Goal: Communication & Community: Answer question/provide support

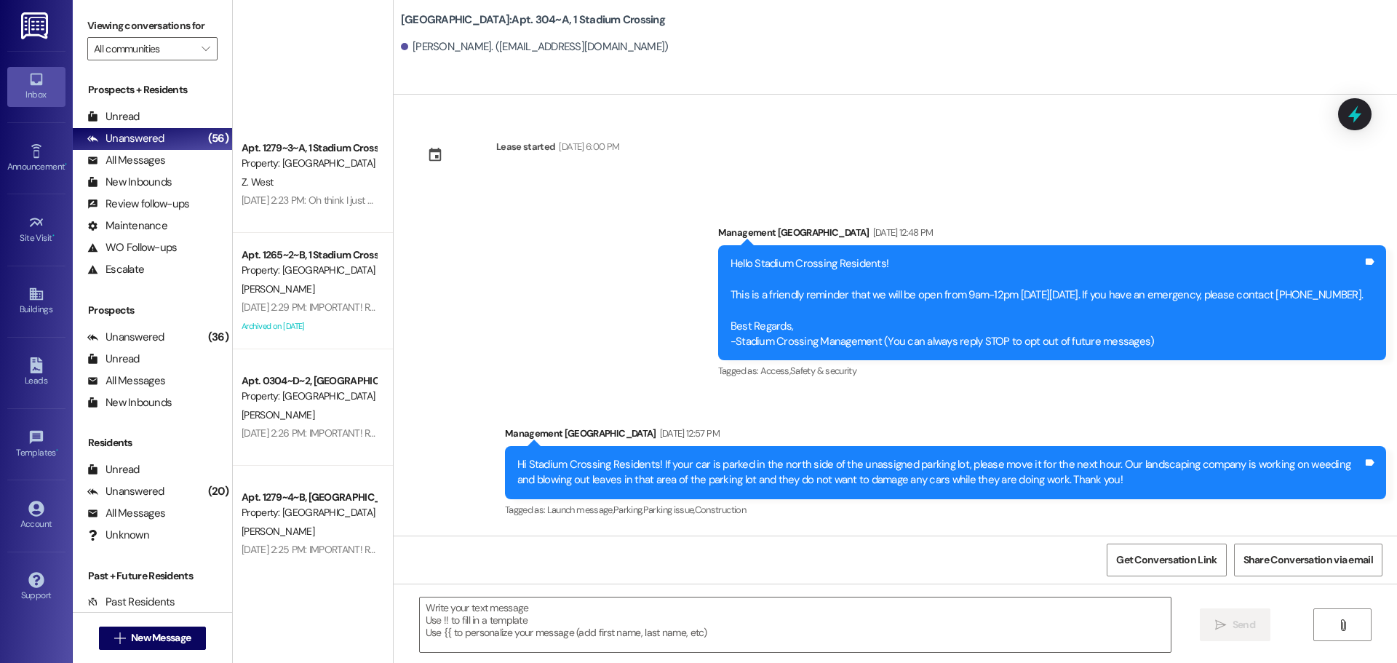
scroll to position [4064, 0]
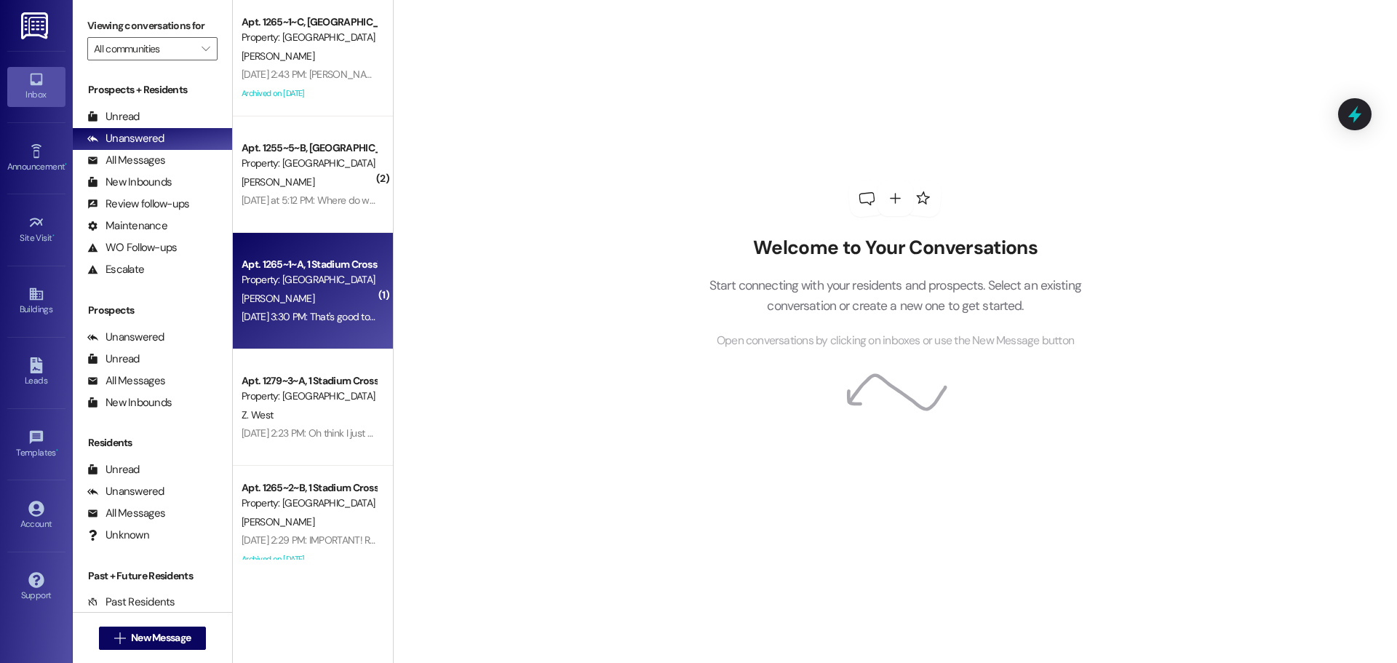
click at [314, 313] on div "[DATE] 3:30 PM: That's good to know! Thanks! [DATE] 3:30 PM: That's good to kno…" at bounding box center [337, 316] width 191 height 13
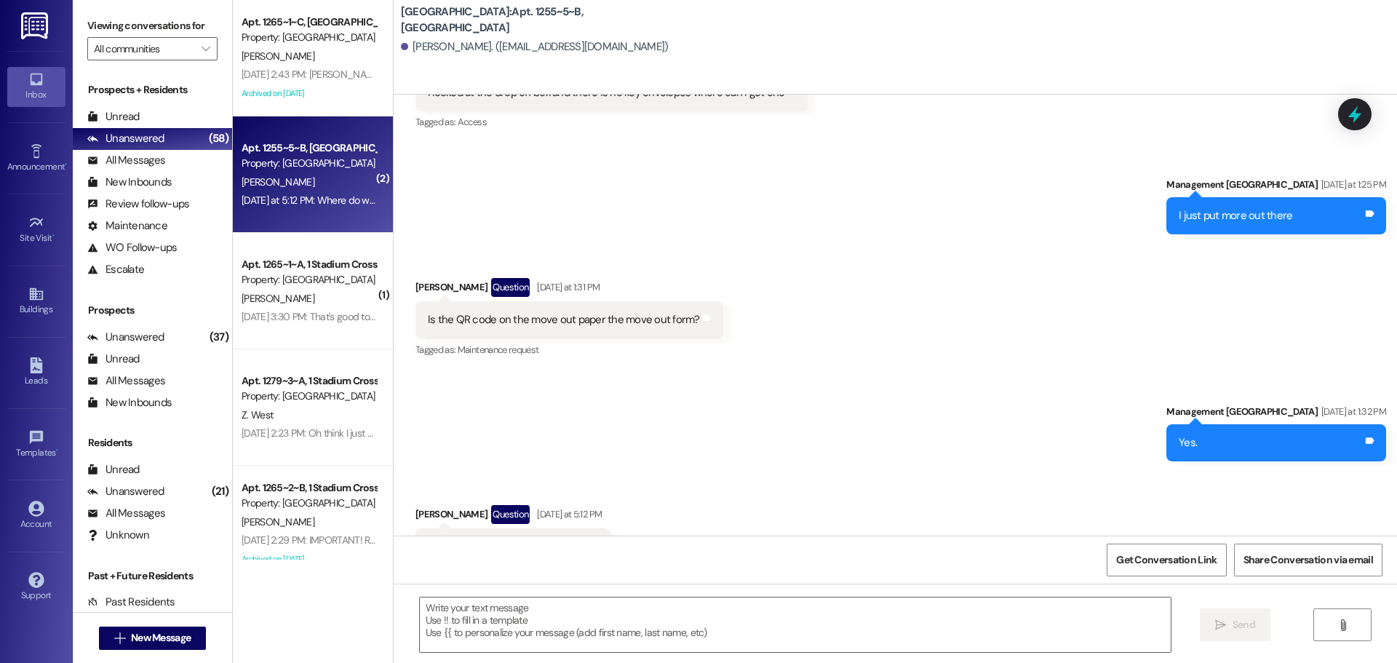
scroll to position [4842, 0]
click at [666, 617] on textarea at bounding box center [795, 624] width 751 height 55
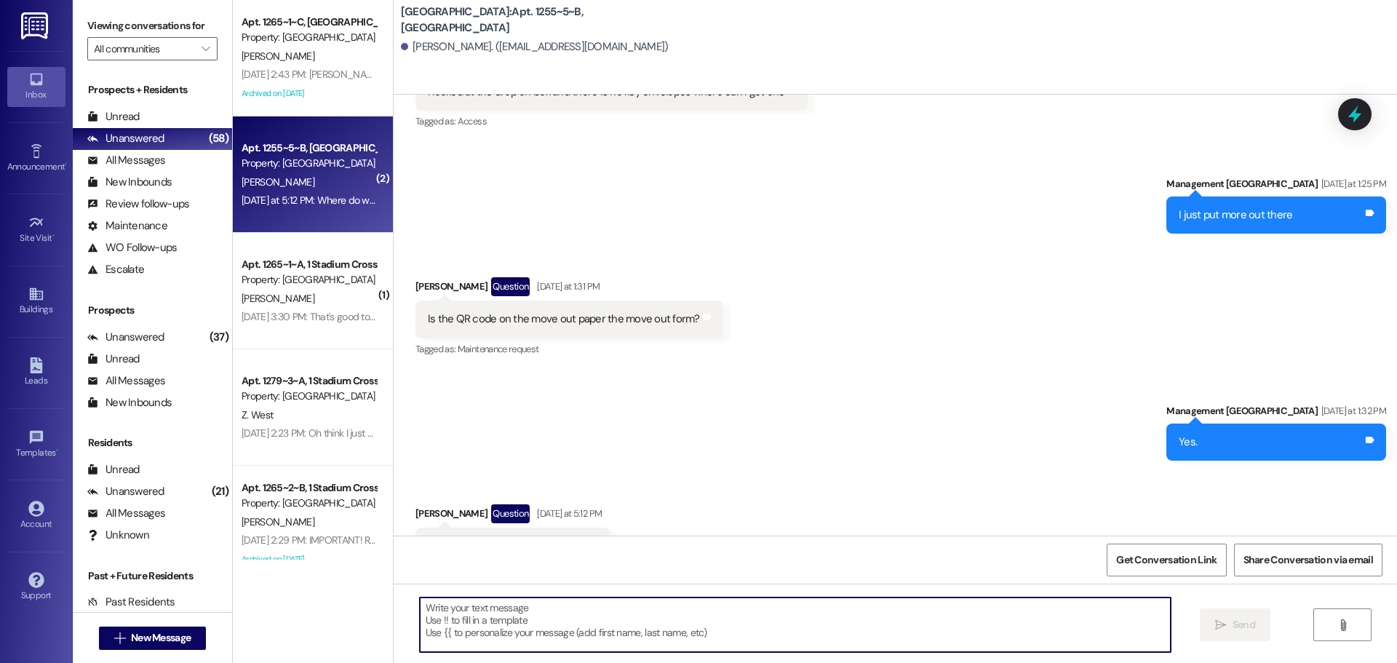
click at [612, 617] on textarea at bounding box center [795, 624] width 751 height 55
type textarea "You just need to throw the sticker away."
click at [1218, 635] on button " Send" at bounding box center [1235, 624] width 71 height 33
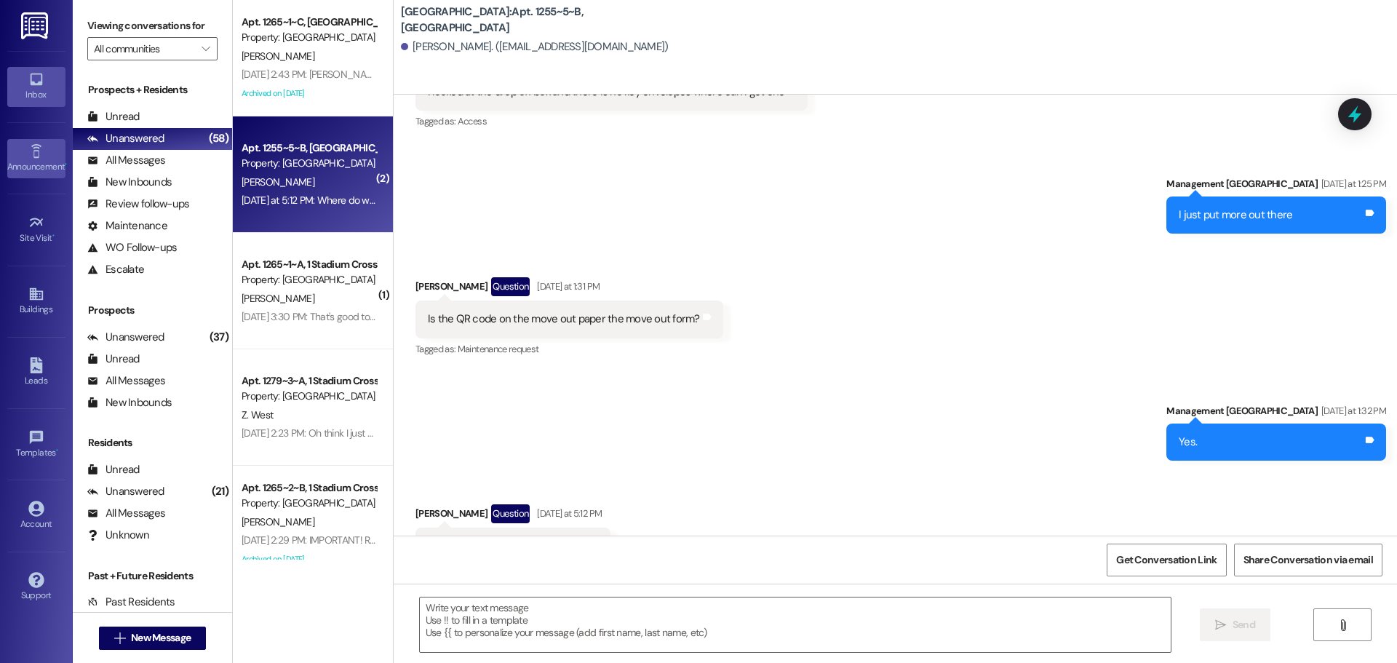
click at [40, 148] on icon at bounding box center [36, 151] width 16 height 16
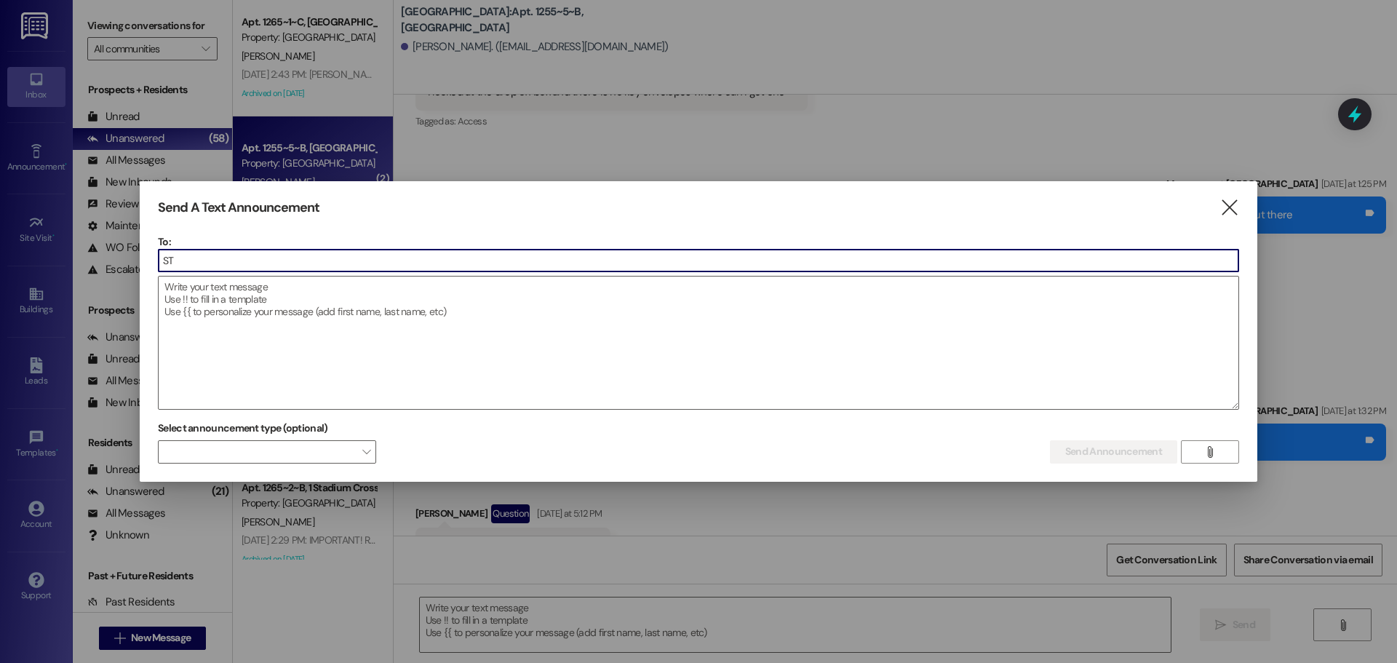
type input "S"
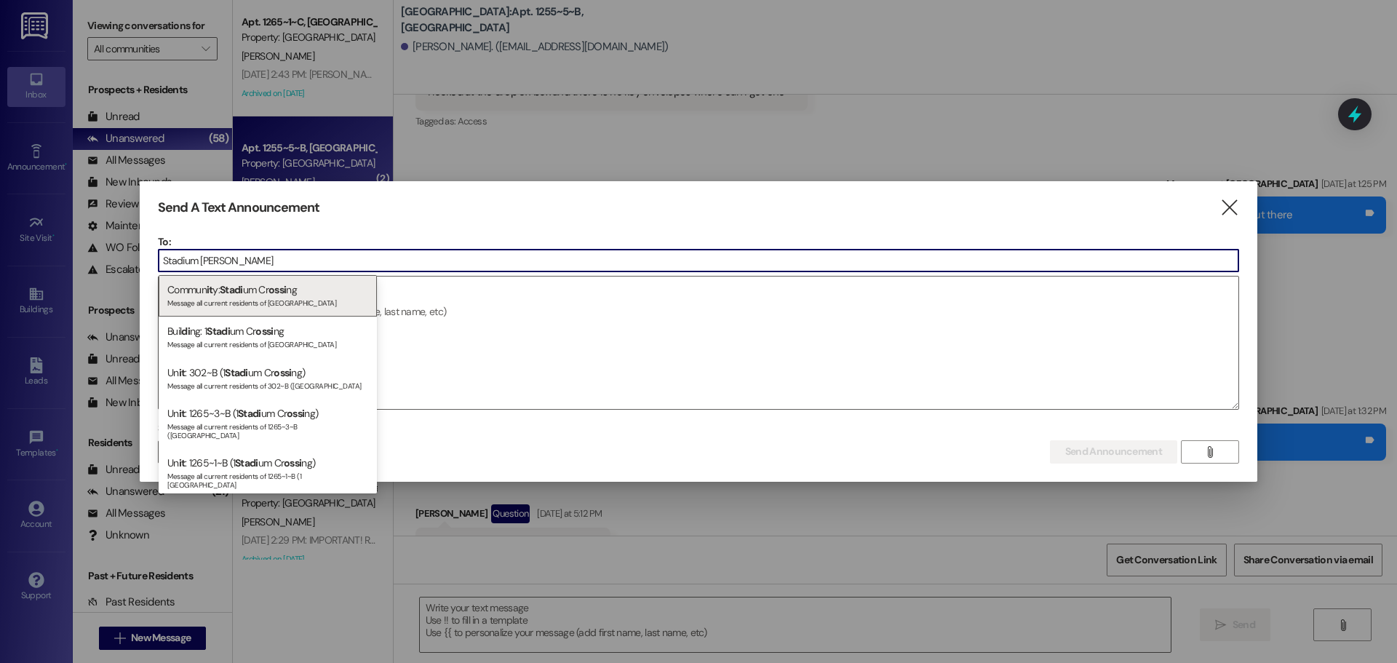
type input "[GEOGRAPHIC_DATA]"
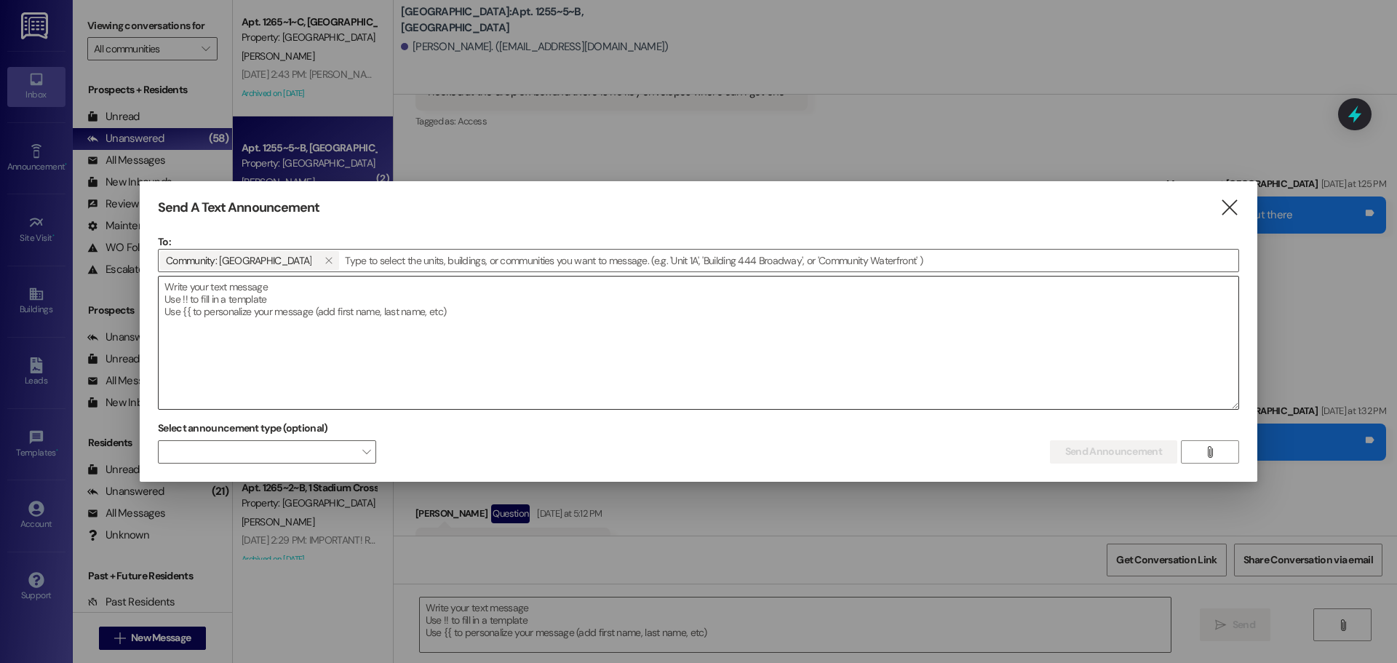
click at [617, 305] on textarea at bounding box center [699, 342] width 1080 height 132
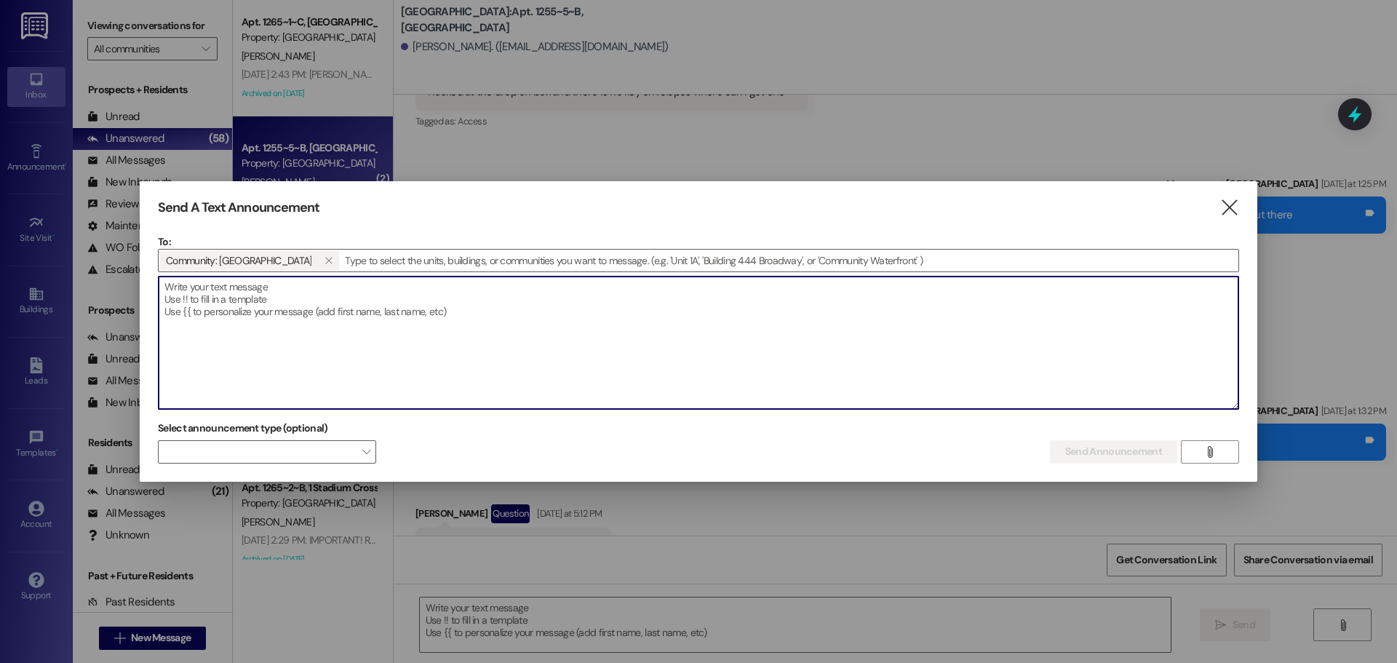
type textarea "H"
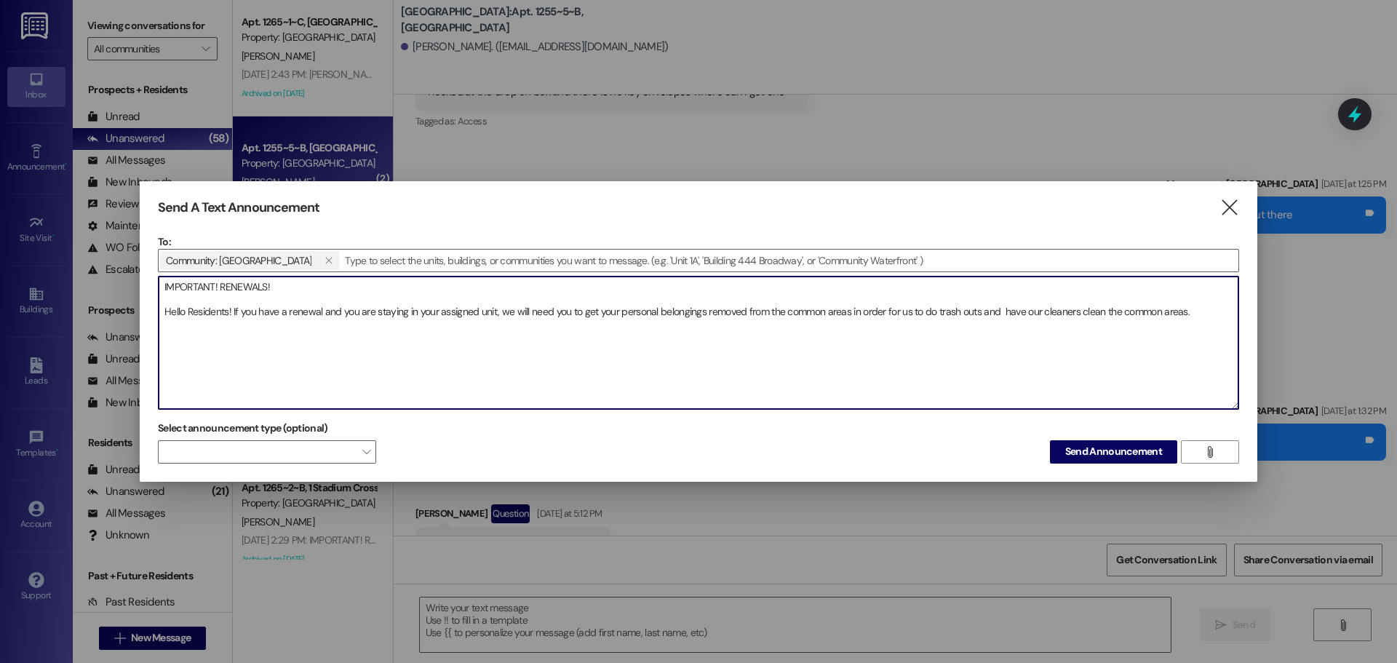
drag, startPoint x: 1213, startPoint y: 324, endPoint x: 163, endPoint y: 247, distance: 1053.3
click at [163, 247] on div "To: Community: Stadium Crossing   Drop image file here IMPORTANT! RENEWALS! H…" at bounding box center [698, 321] width 1081 height 175
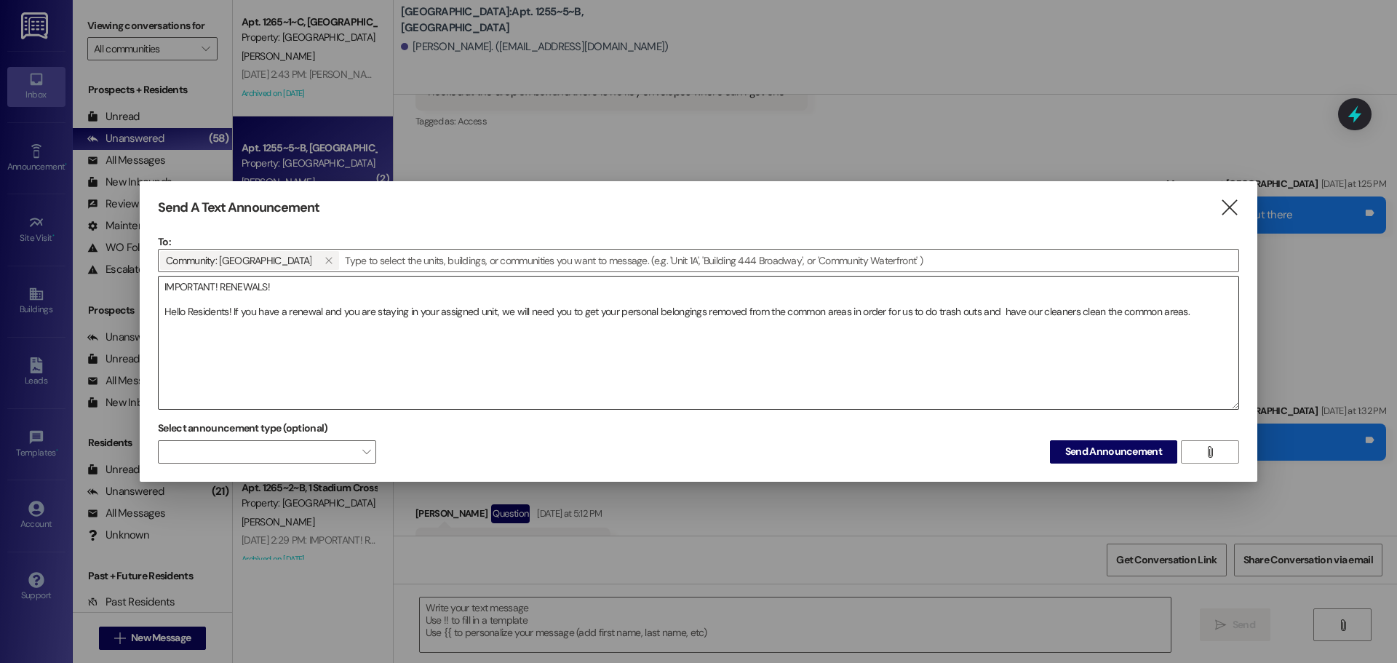
click at [314, 307] on textarea "IMPORTANT! RENEWALS! Hello Residents! If you have a renewal and you are staying…" at bounding box center [699, 342] width 1080 height 132
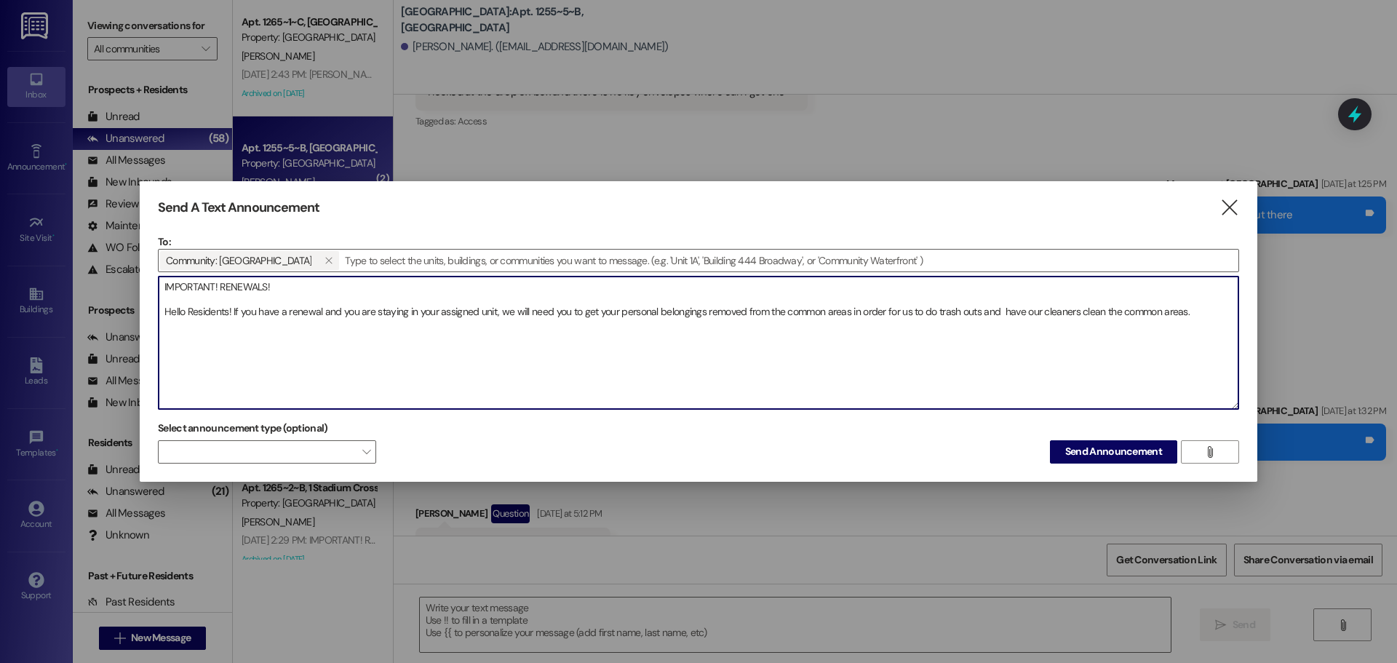
click at [164, 307] on textarea "IMPORTANT! RENEWALS! Hello Residents! If you have a renewal and you are staying…" at bounding box center [699, 342] width 1080 height 132
drag, startPoint x: 233, startPoint y: 311, endPoint x: 1184, endPoint y: 314, distance: 951.6
click at [1184, 314] on textarea "IMPORTANT! RENEWALS! Hello Residents! If you have a renewal and you are staying…" at bounding box center [699, 342] width 1080 height 132
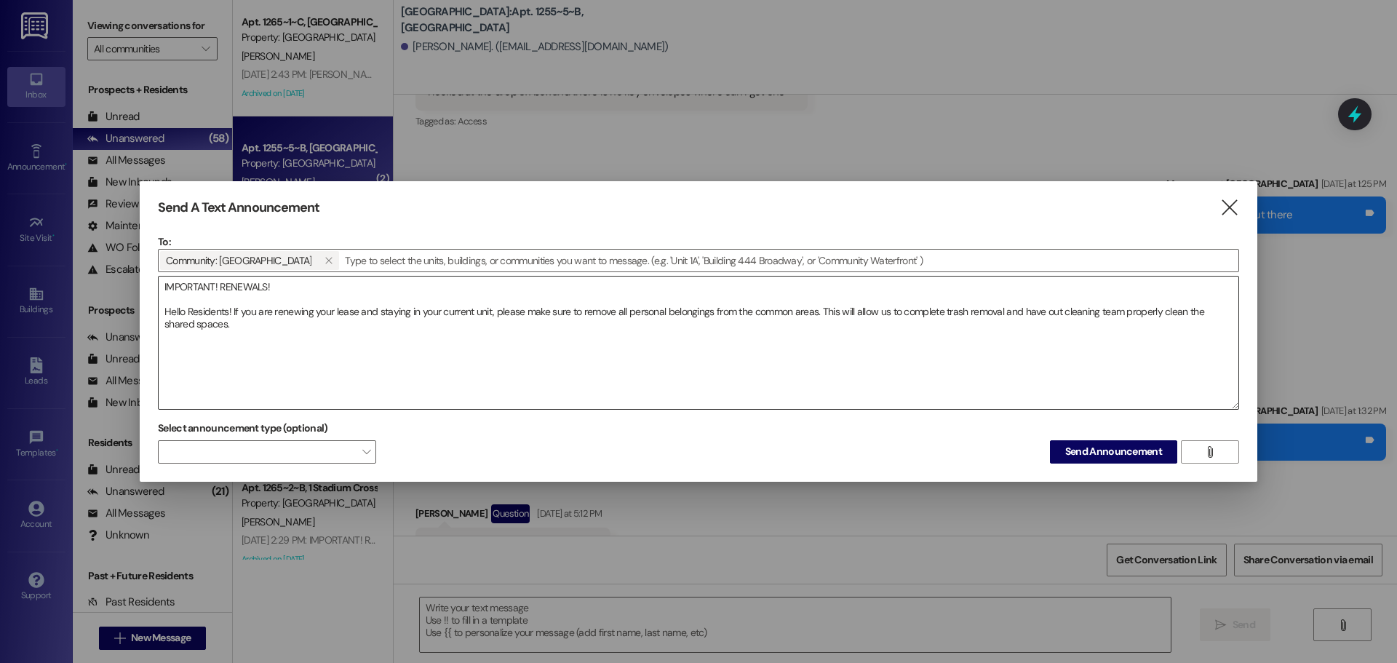
click at [219, 334] on textarea "IMPORTANT! RENEWALS! Hello Residents! If you are renewing your lease and stayin…" at bounding box center [699, 342] width 1080 height 132
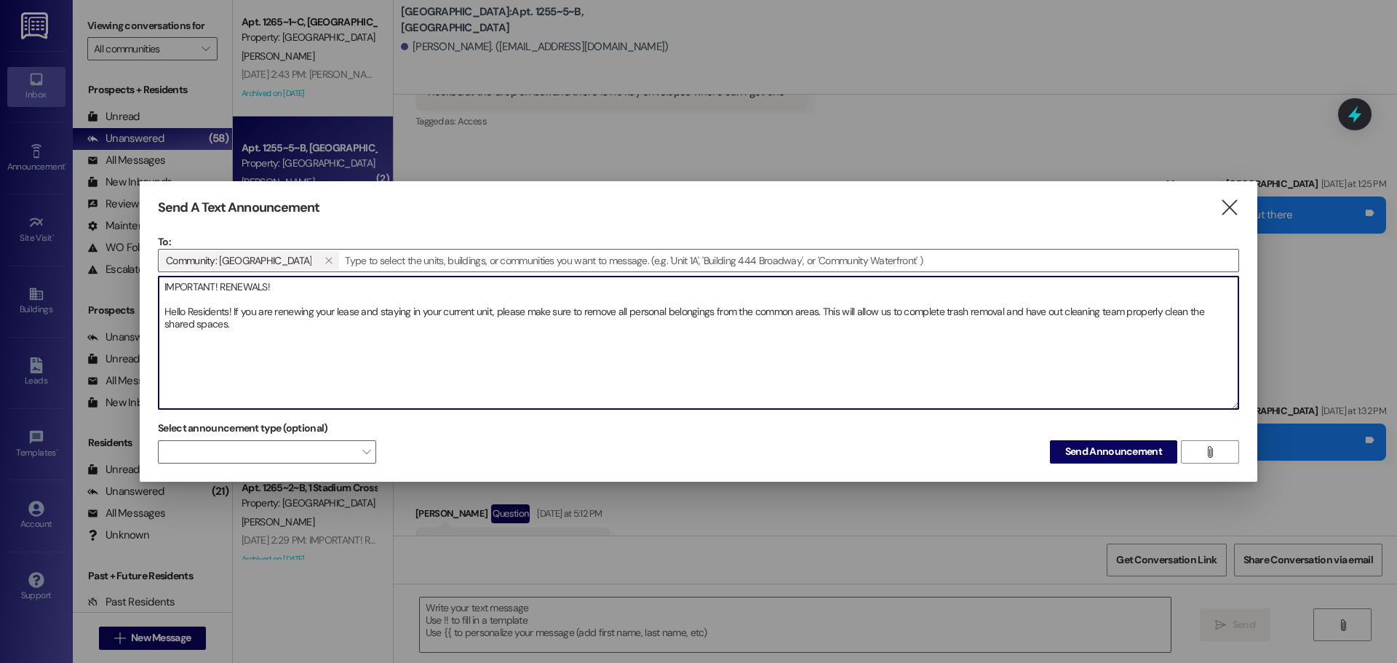
click at [1056, 308] on textarea "IMPORTANT! RENEWALS! Hello Residents! If you are renewing your lease and stayin…" at bounding box center [699, 342] width 1080 height 132
click at [1054, 311] on textarea "IMPORTANT! RENEWALS! Hello Residents! If you are renewing your lease and stayin…" at bounding box center [699, 342] width 1080 height 132
click at [1056, 314] on textarea "IMPORTANT! RENEWALS! Hello Residents! If you are renewing your lease and stayin…" at bounding box center [699, 342] width 1080 height 132
click at [1060, 315] on textarea "IMPORTANT! RENEWALS! Hello Residents! If you are renewing your lease and stayin…" at bounding box center [699, 342] width 1080 height 132
type textarea "IMPORTANT! RENEWALS! Hello Residents! If you are renewing your lease and stayin…"
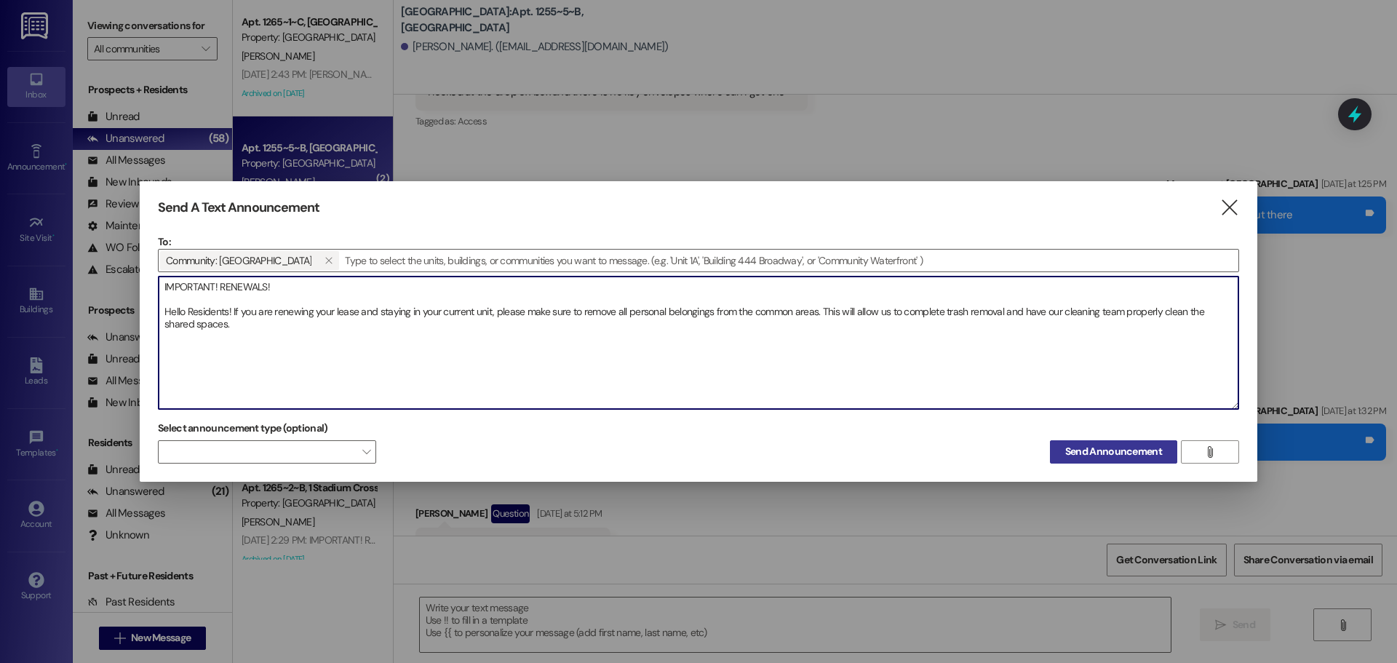
click at [1104, 454] on span "Send Announcement" at bounding box center [1113, 451] width 97 height 15
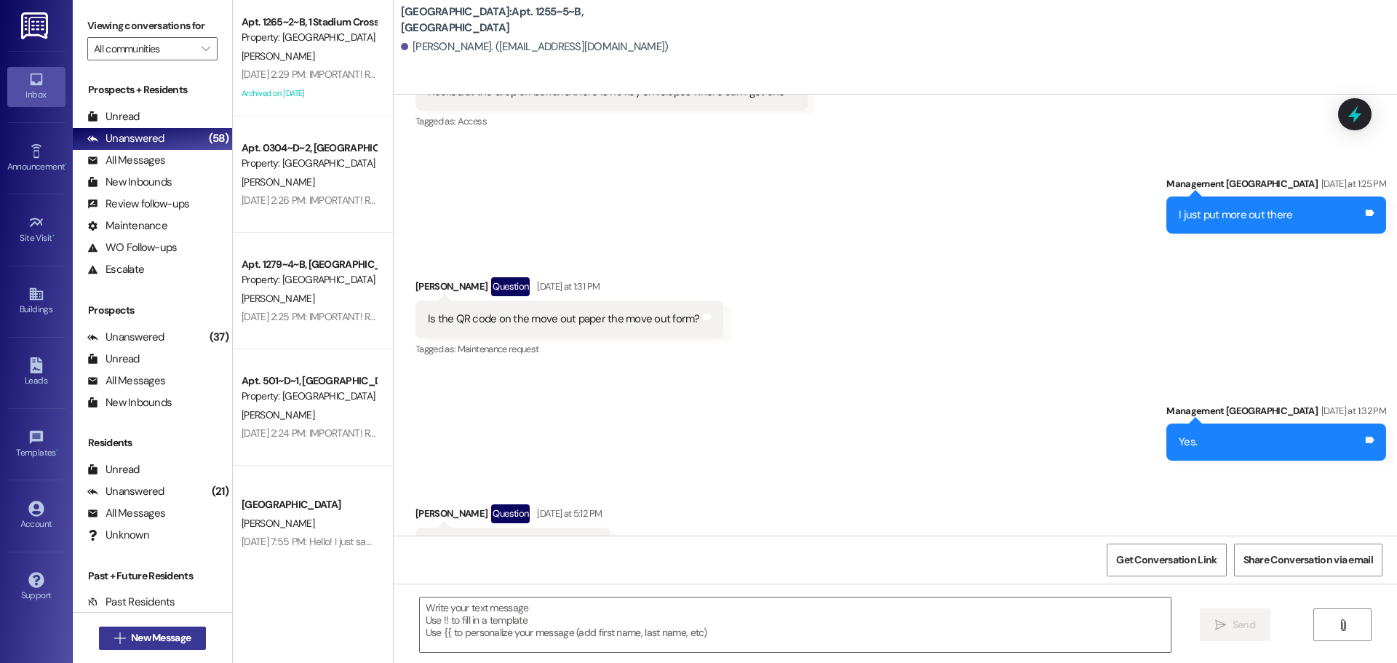
click at [100, 640] on button " New Message" at bounding box center [153, 637] width 108 height 23
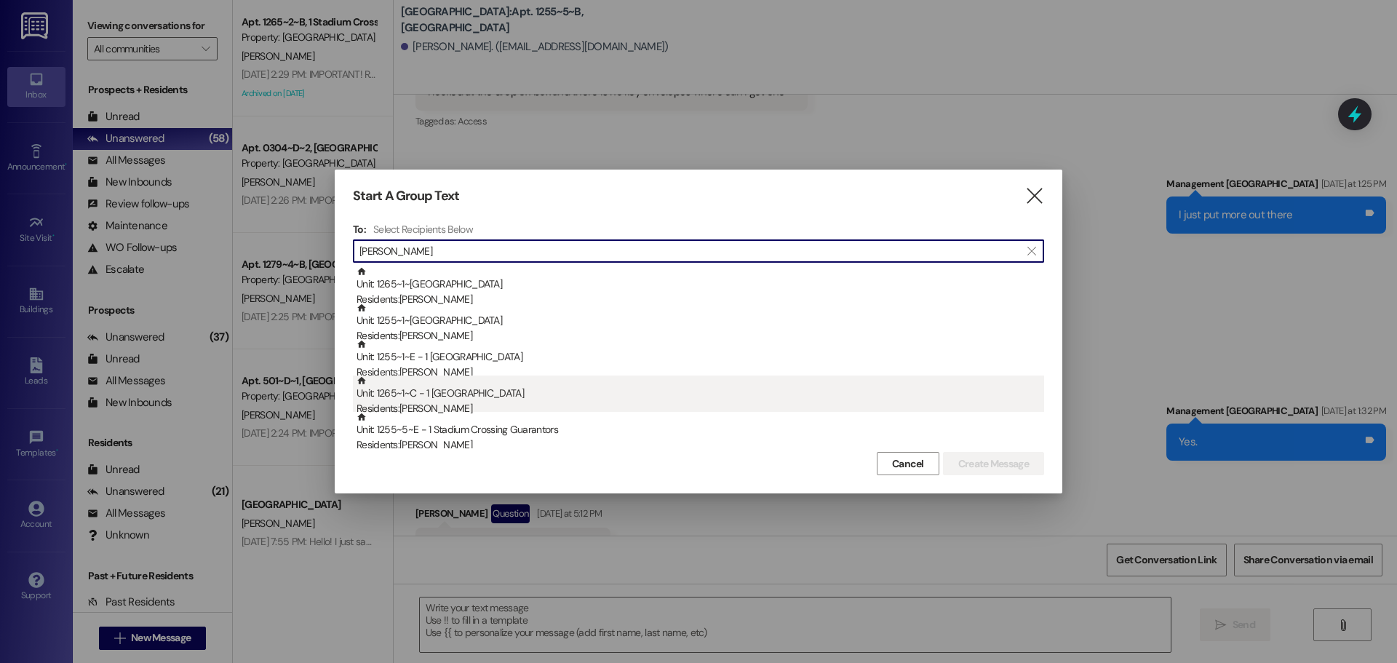
type input "[PERSON_NAME]"
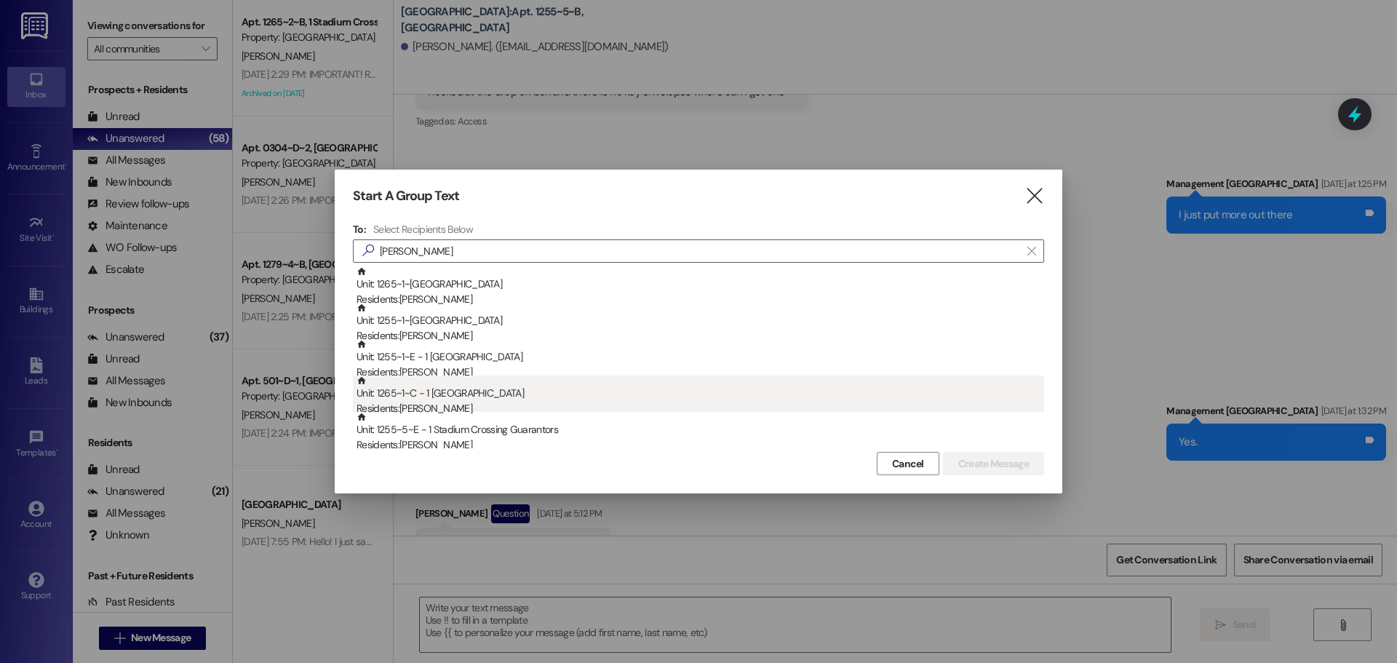
click at [486, 401] on div "Unit: 1265~1~C - 1 Stadium Crossing Residents: [PERSON_NAME]" at bounding box center [699, 395] width 687 height 41
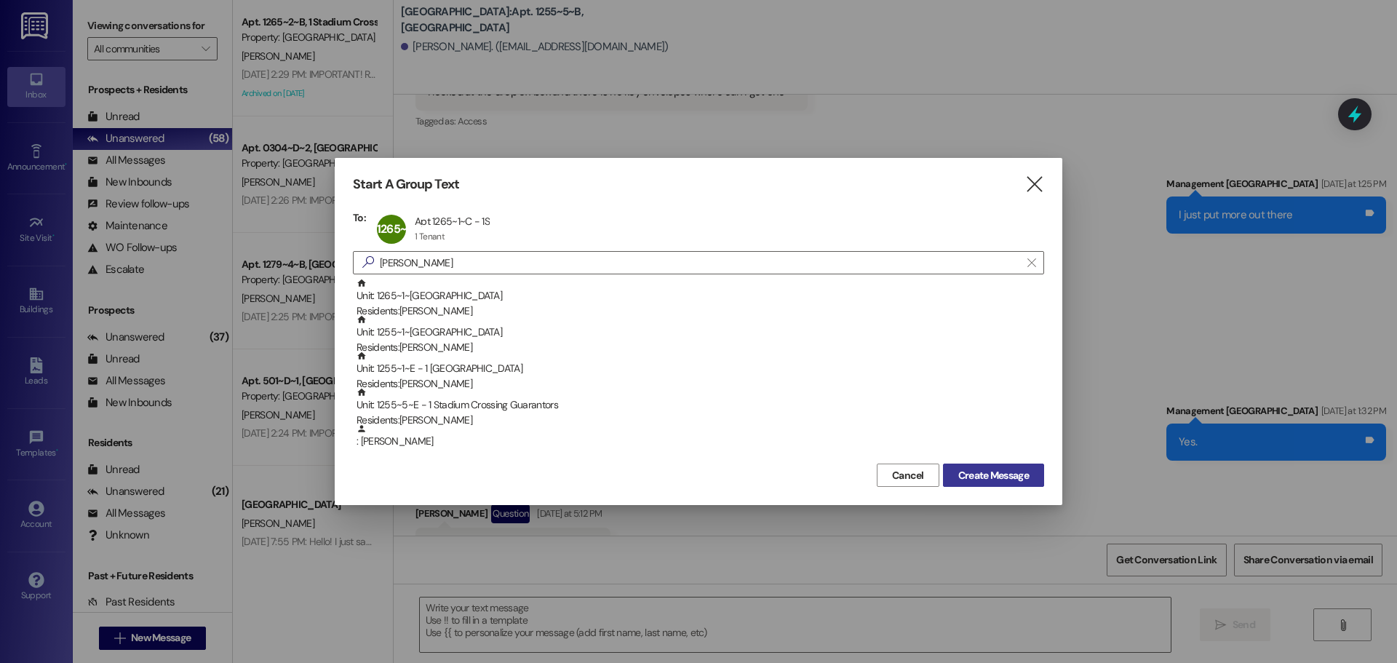
click at [990, 465] on button "Create Message" at bounding box center [993, 474] width 101 height 23
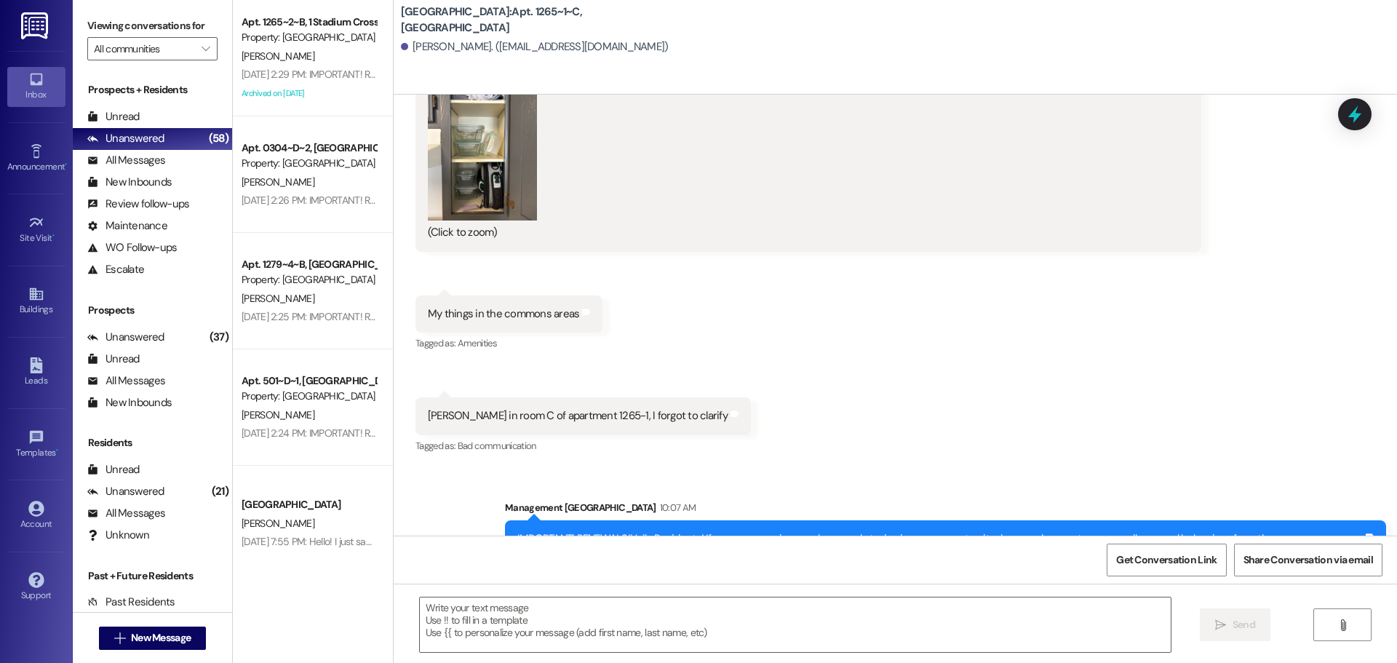
scroll to position [10104, 0]
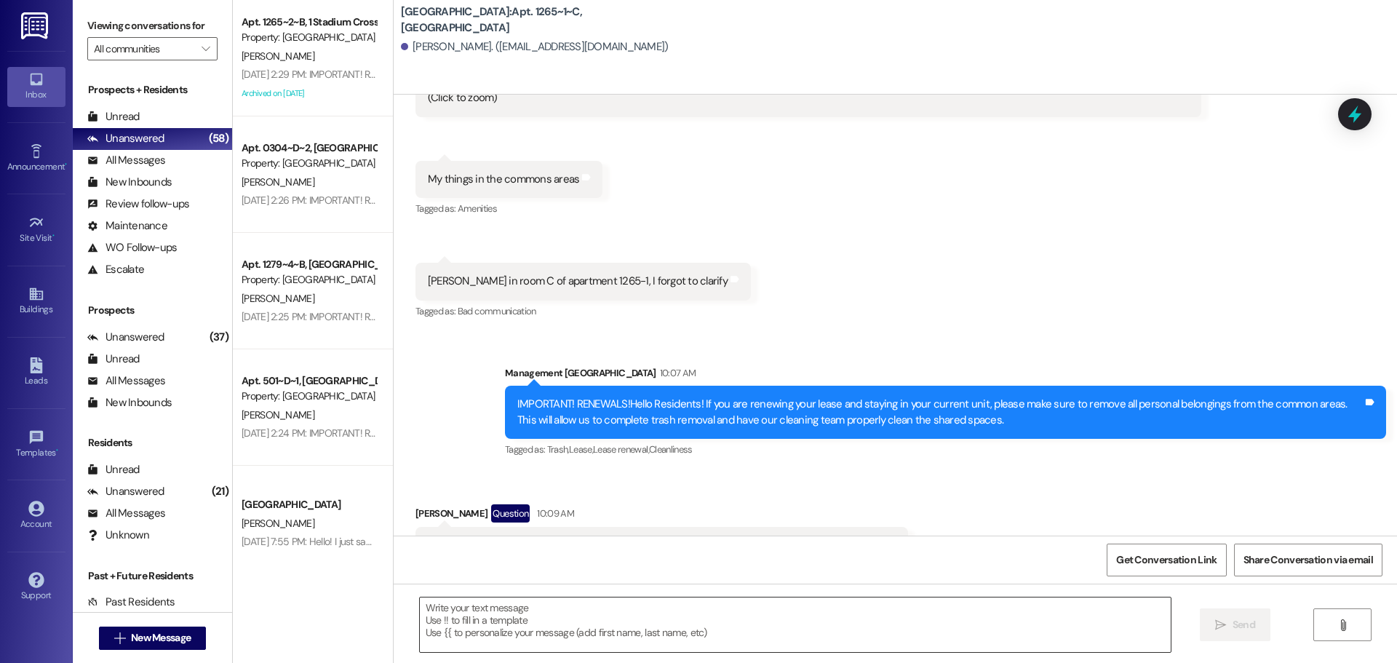
click at [578, 653] on div at bounding box center [795, 625] width 752 height 56
click at [641, 614] on textarea at bounding box center [795, 624] width 751 height 55
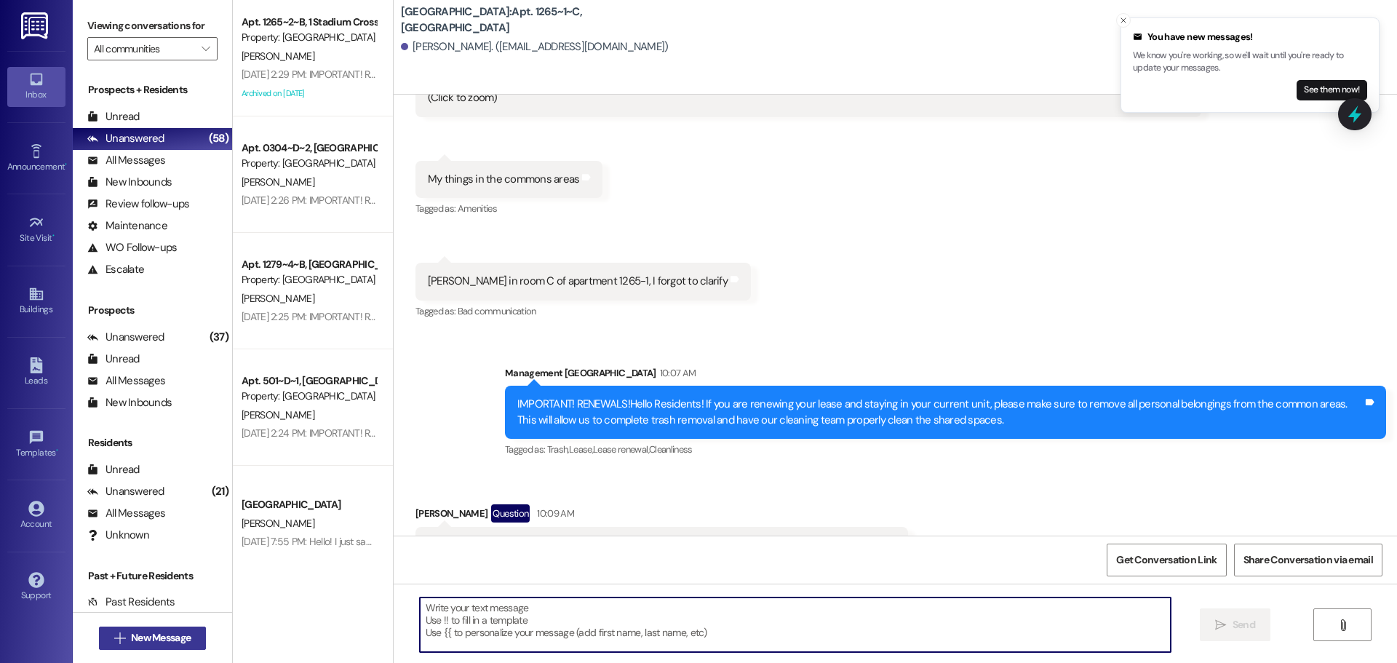
click at [184, 637] on span "New Message" at bounding box center [161, 637] width 60 height 15
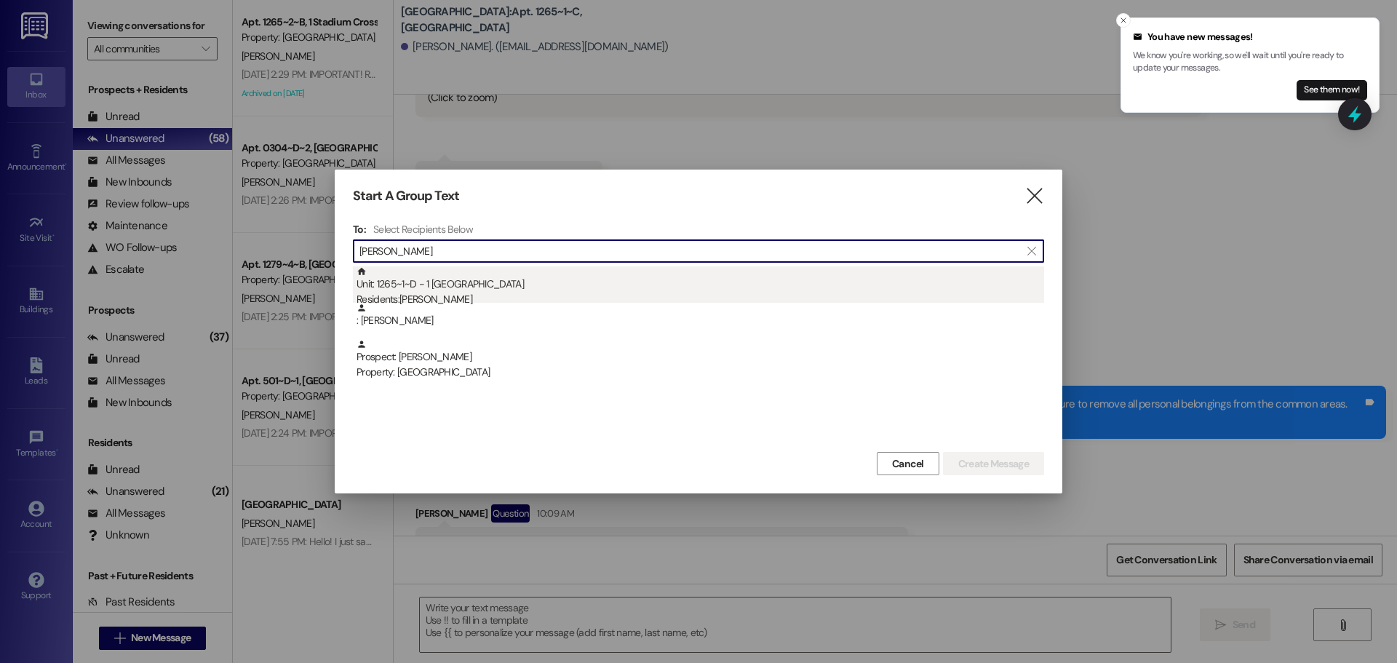
type input "[PERSON_NAME]"
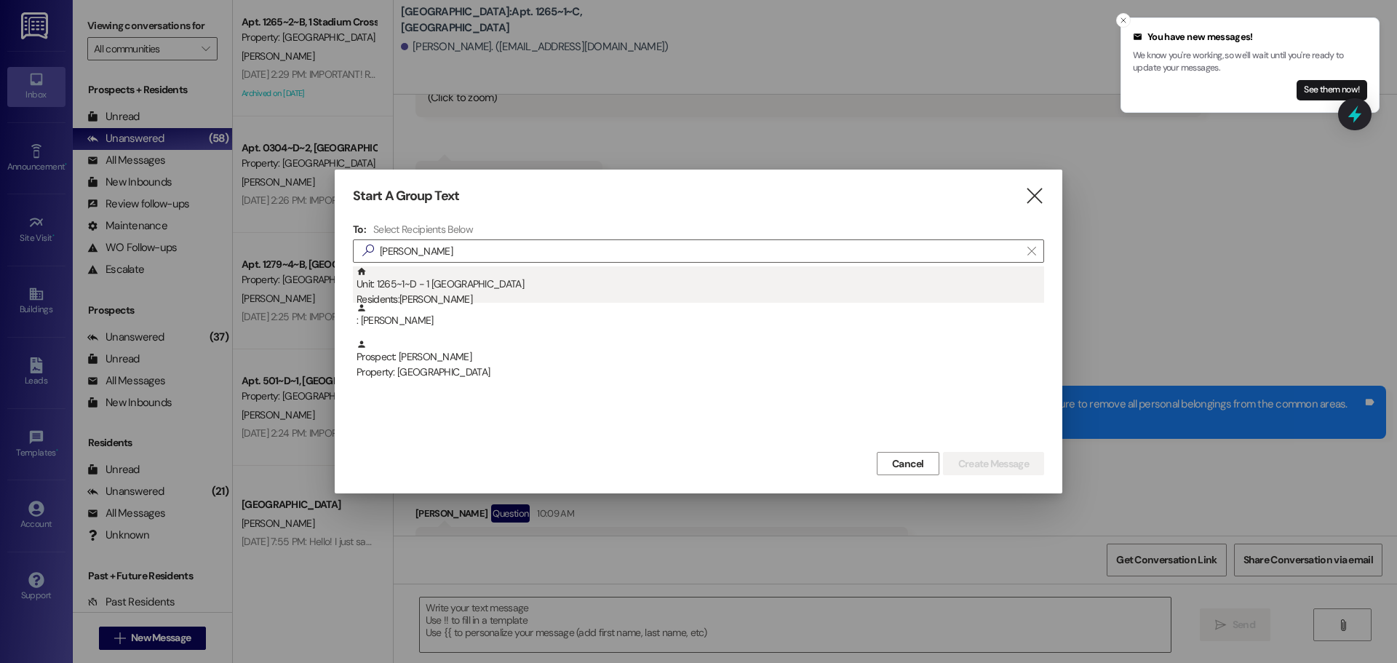
click at [630, 288] on div "Unit: 1265~1~D - 1 Stadium Crossing Residents: [PERSON_NAME]" at bounding box center [699, 286] width 687 height 41
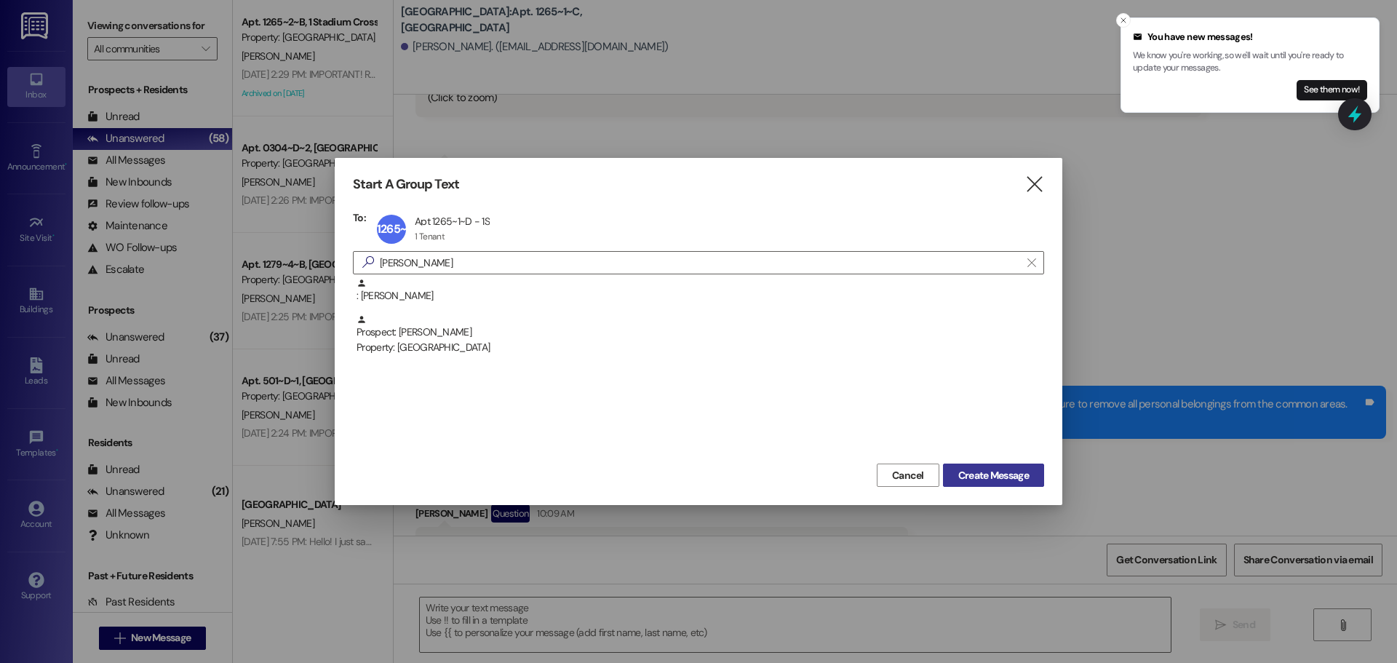
click at [1007, 470] on span "Create Message" at bounding box center [993, 475] width 71 height 15
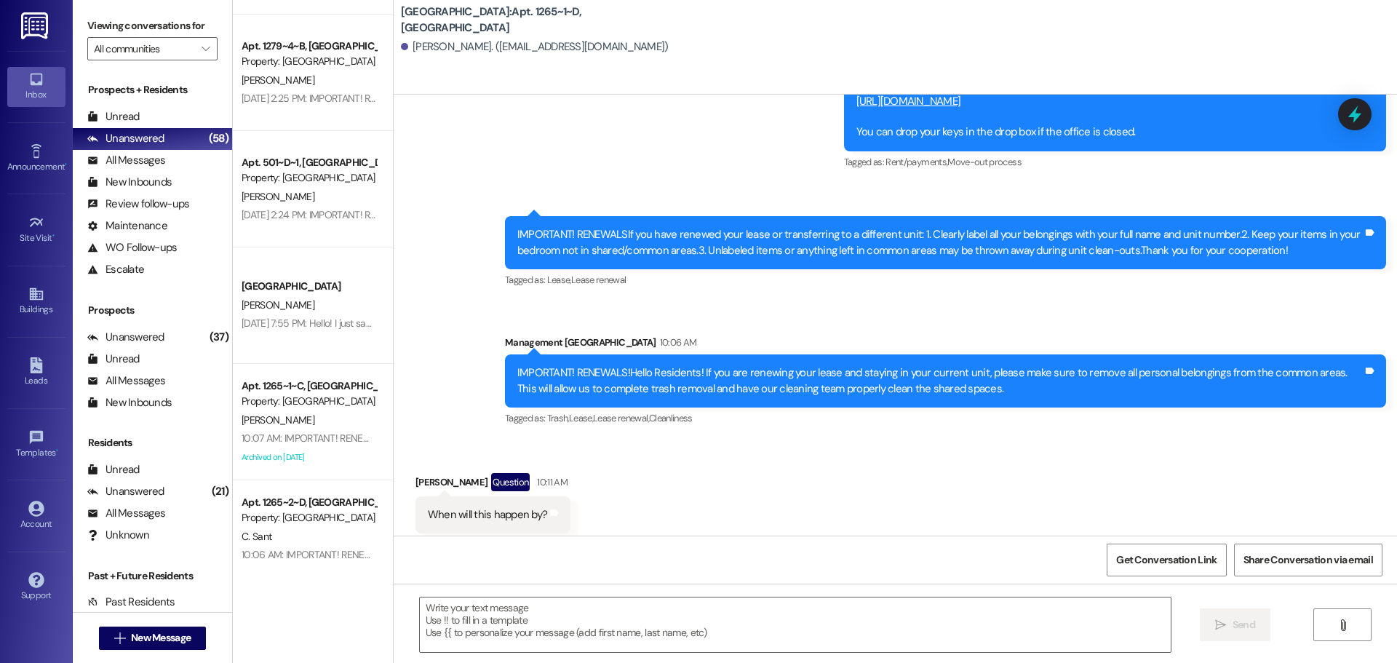
scroll to position [0, 0]
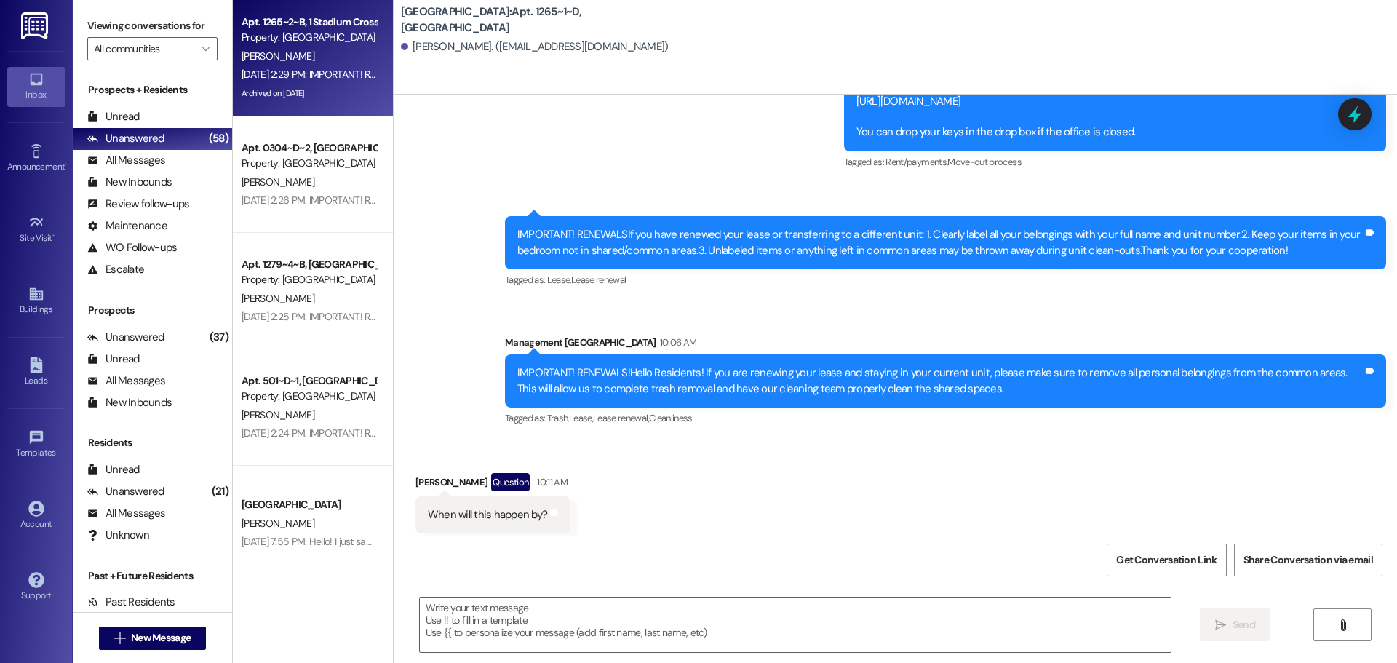
click at [326, 51] on div "[PERSON_NAME]" at bounding box center [308, 56] width 137 height 18
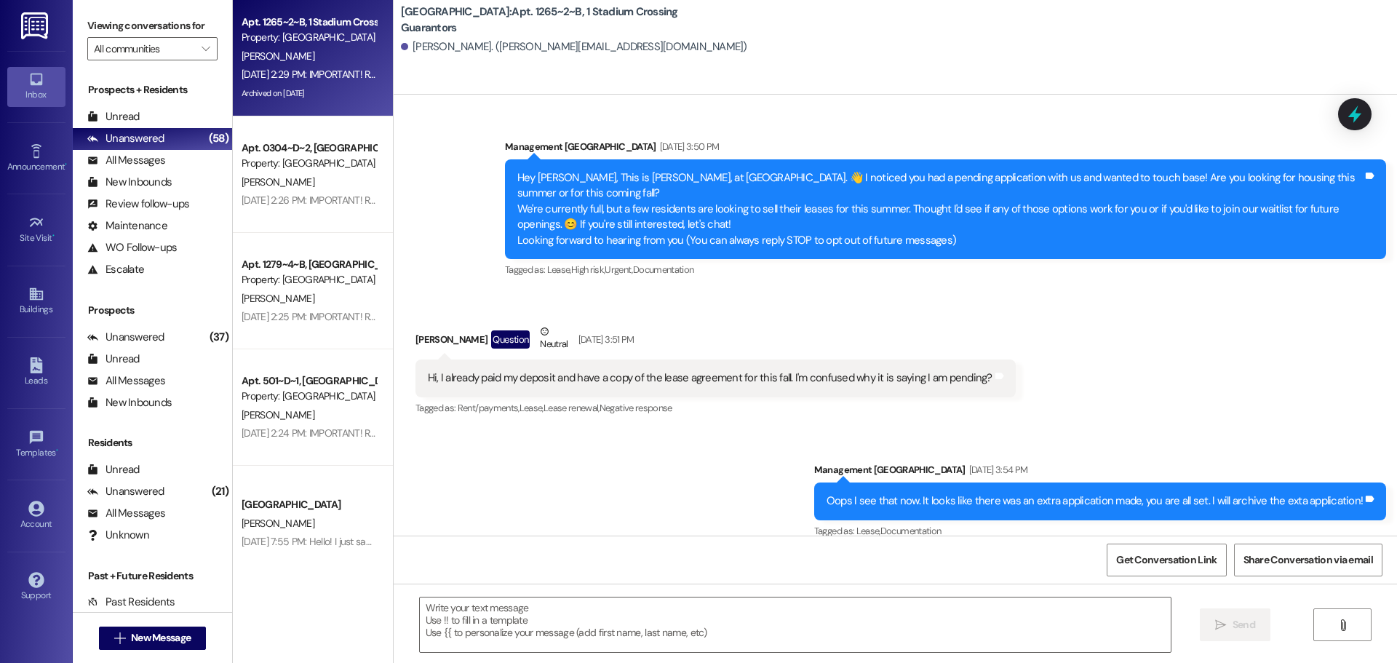
scroll to position [8661, 0]
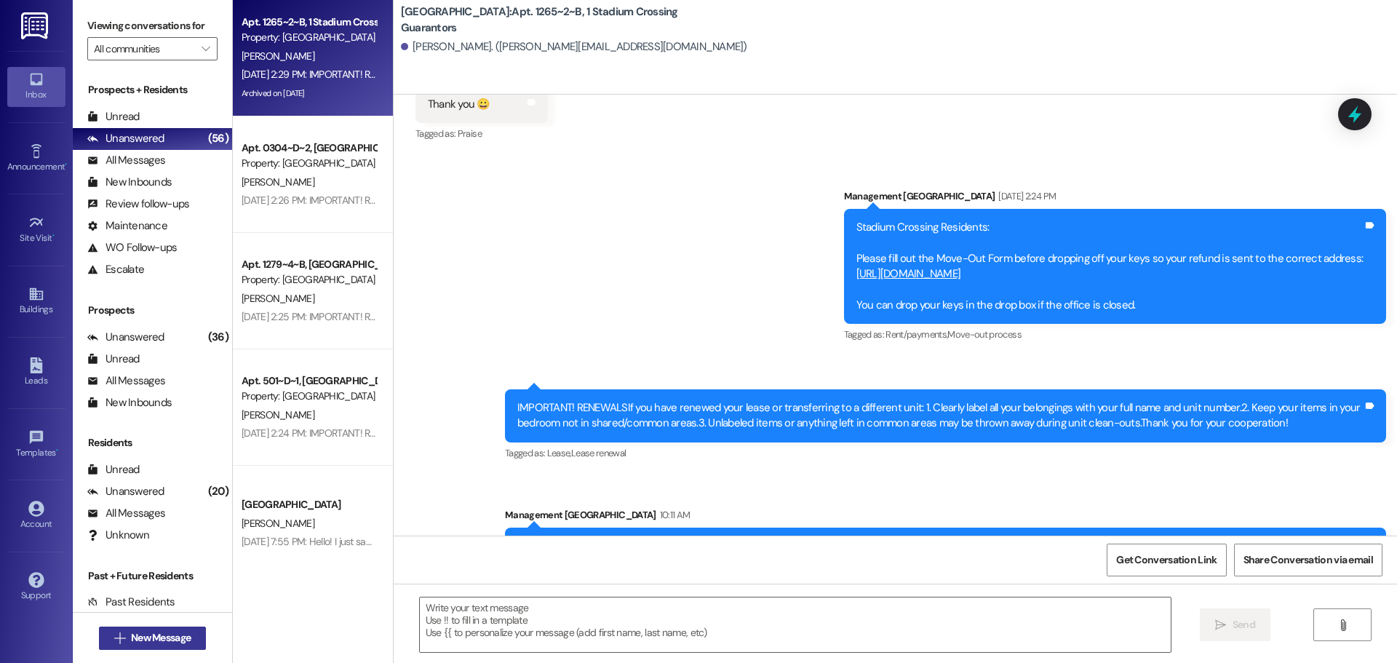
click at [181, 631] on span "New Message" at bounding box center [161, 637] width 60 height 15
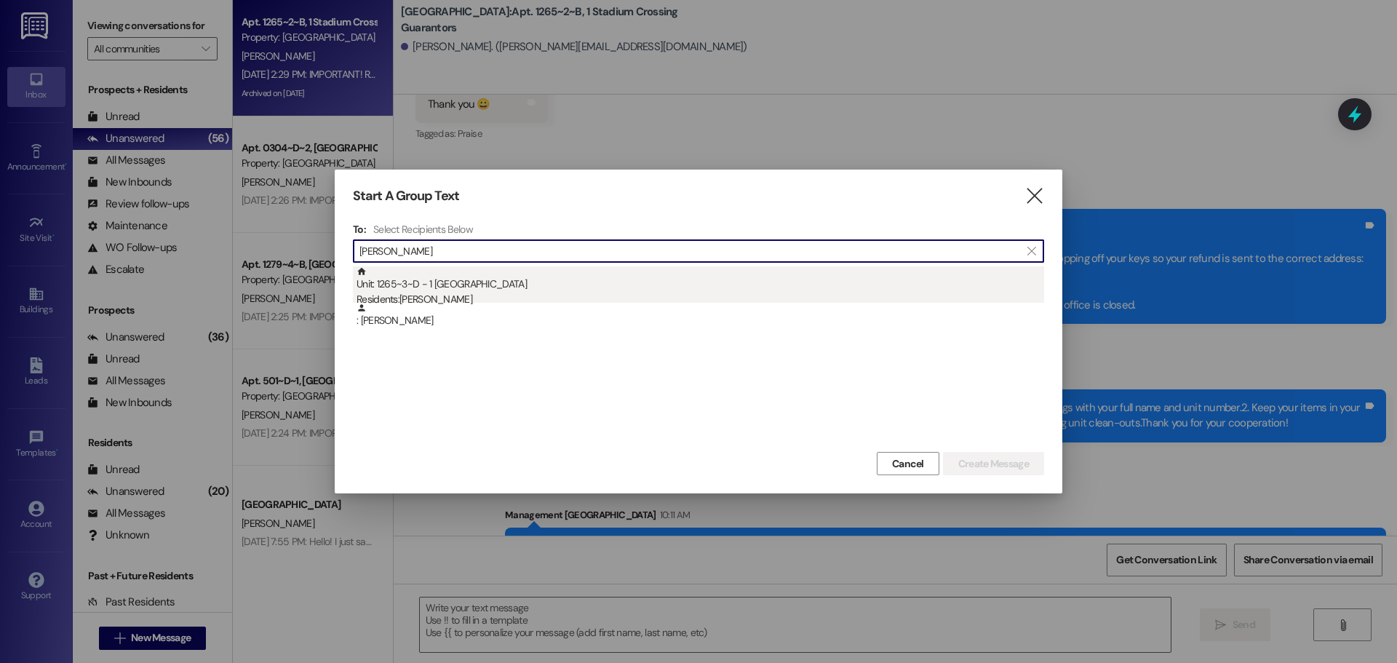
type input "[PERSON_NAME]"
click at [746, 277] on div "Unit: 1265~3~D - 1 Stadium Crossing Residents: [PERSON_NAME]" at bounding box center [699, 286] width 687 height 41
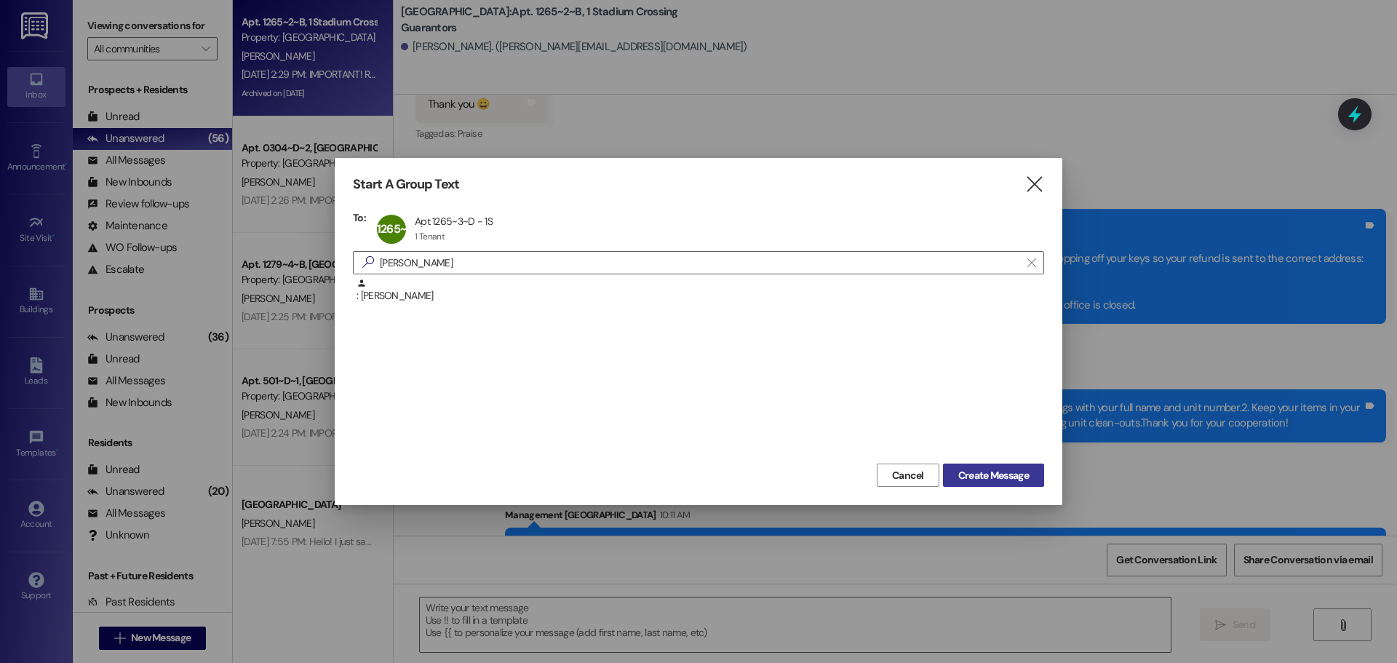
click at [986, 478] on span "Create Message" at bounding box center [993, 475] width 71 height 15
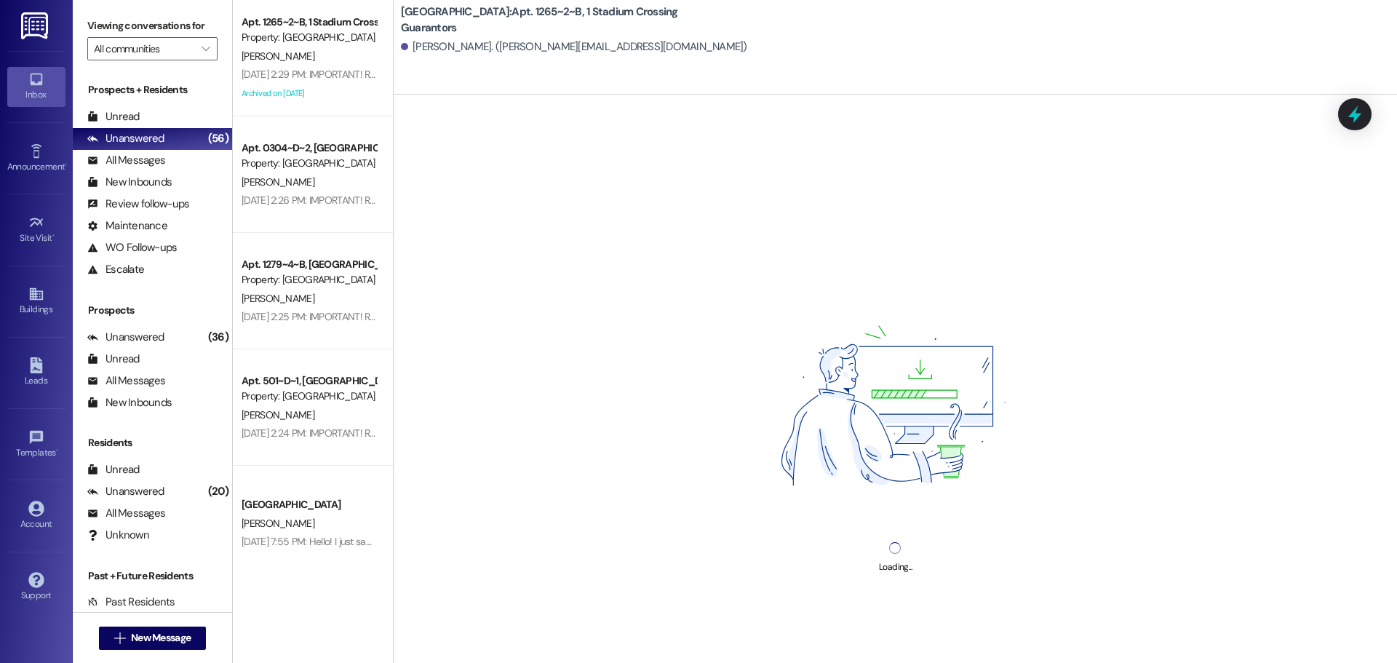
click at [896, 625] on div "Loading..." at bounding box center [895, 426] width 1003 height 663
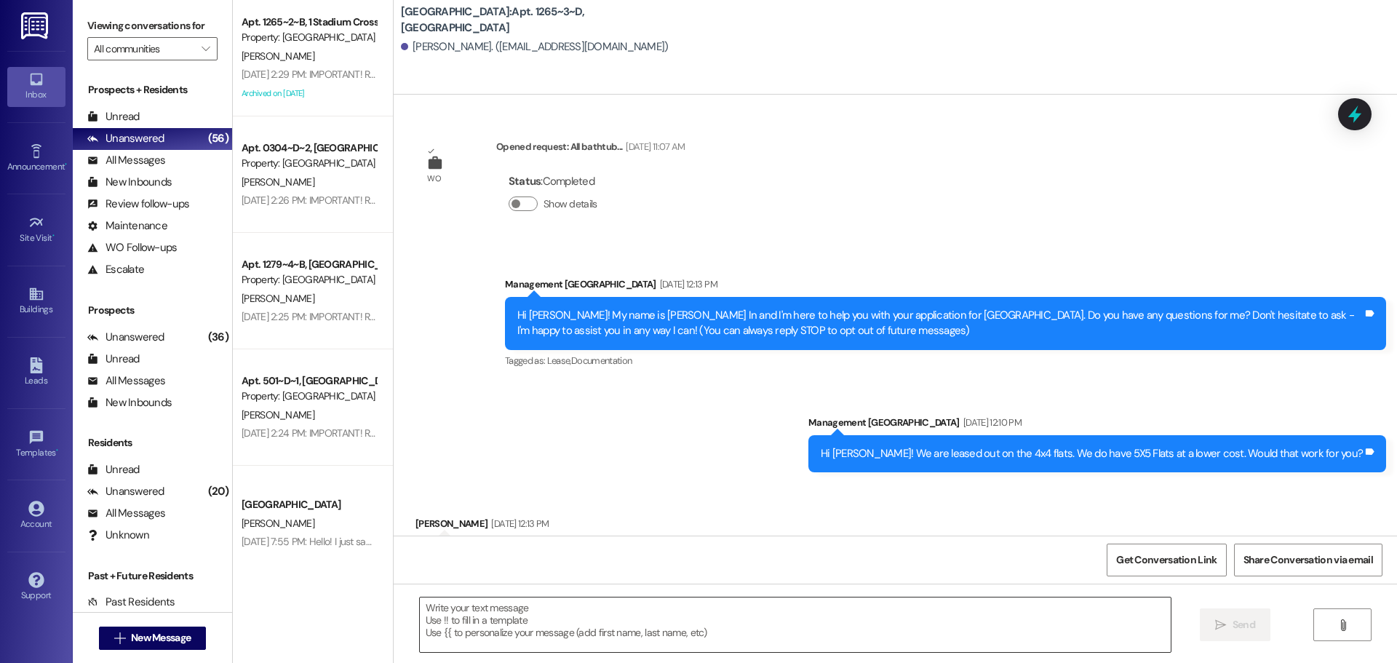
click at [886, 613] on textarea at bounding box center [795, 624] width 751 height 55
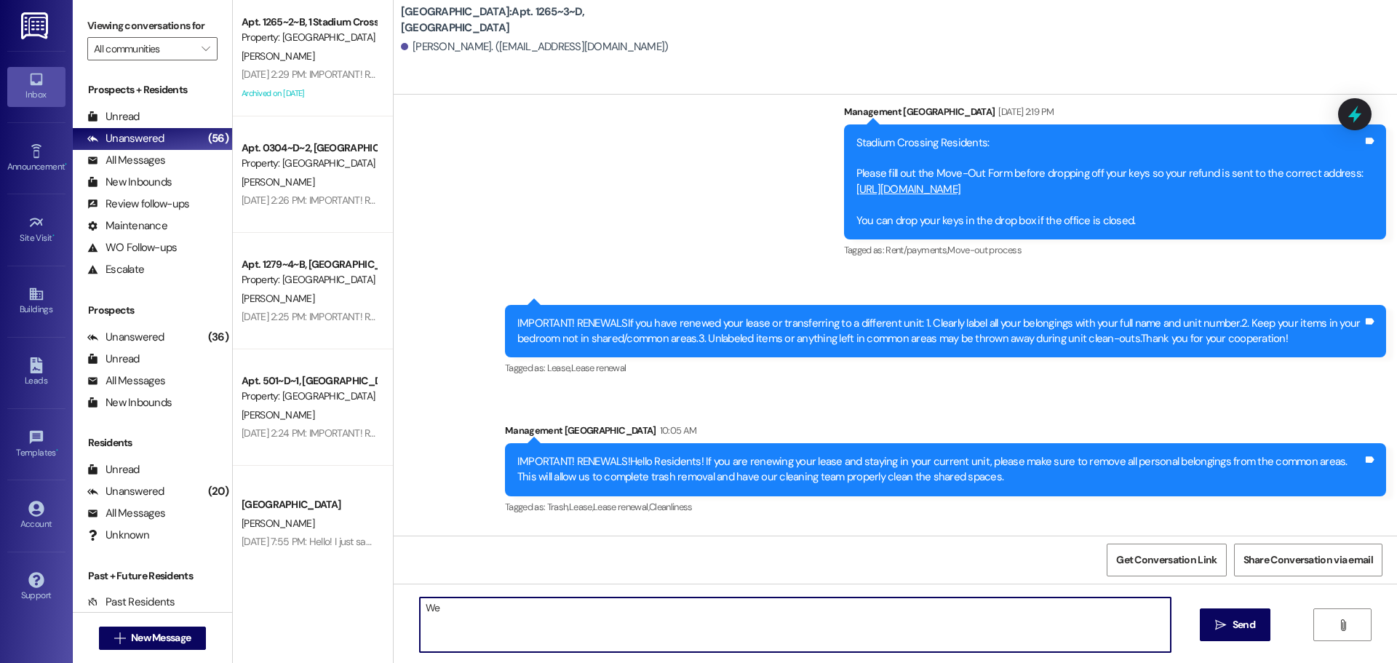
scroll to position [14160, 0]
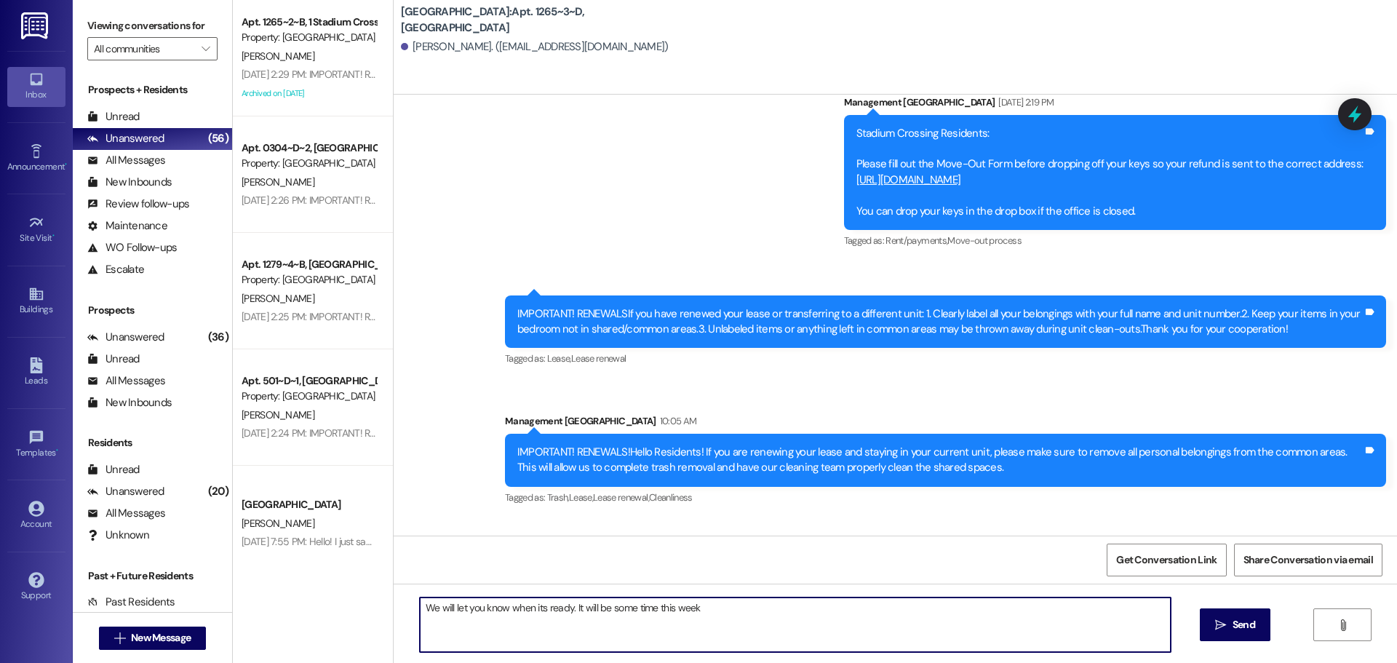
type textarea "We will let you know when its ready. It will be some time this week."
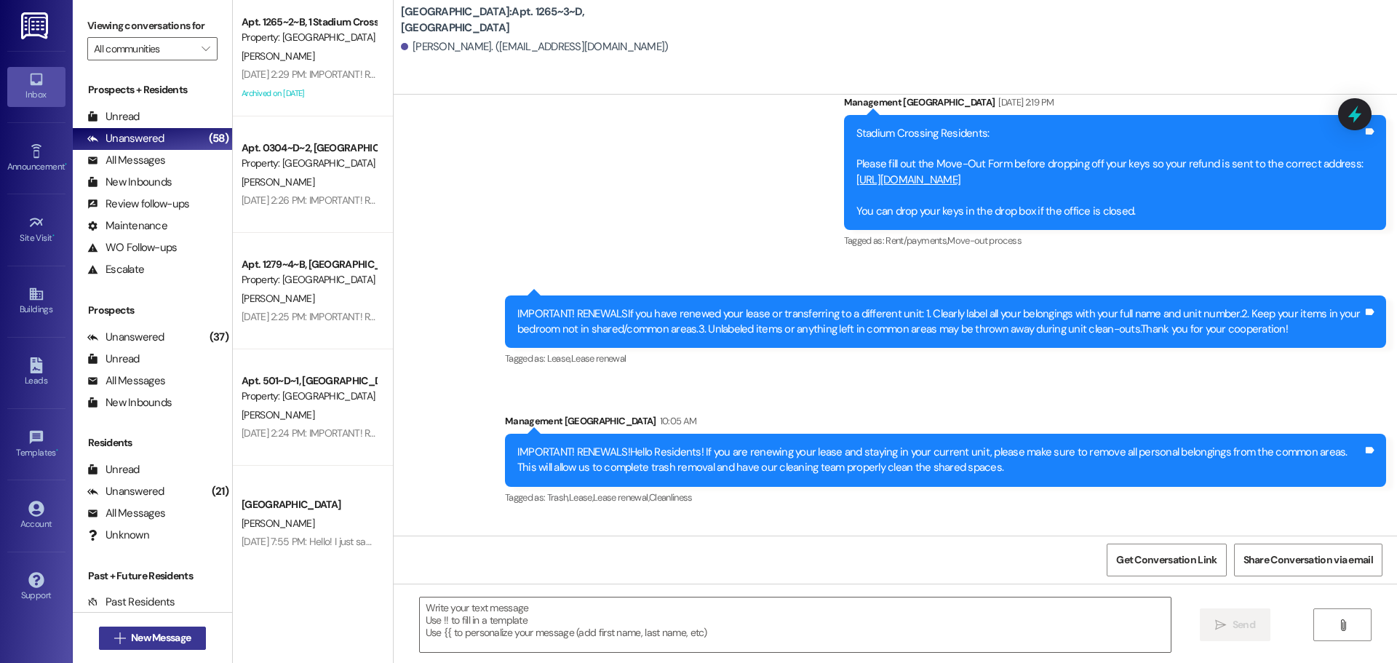
click at [148, 635] on span "New Message" at bounding box center [161, 637] width 60 height 15
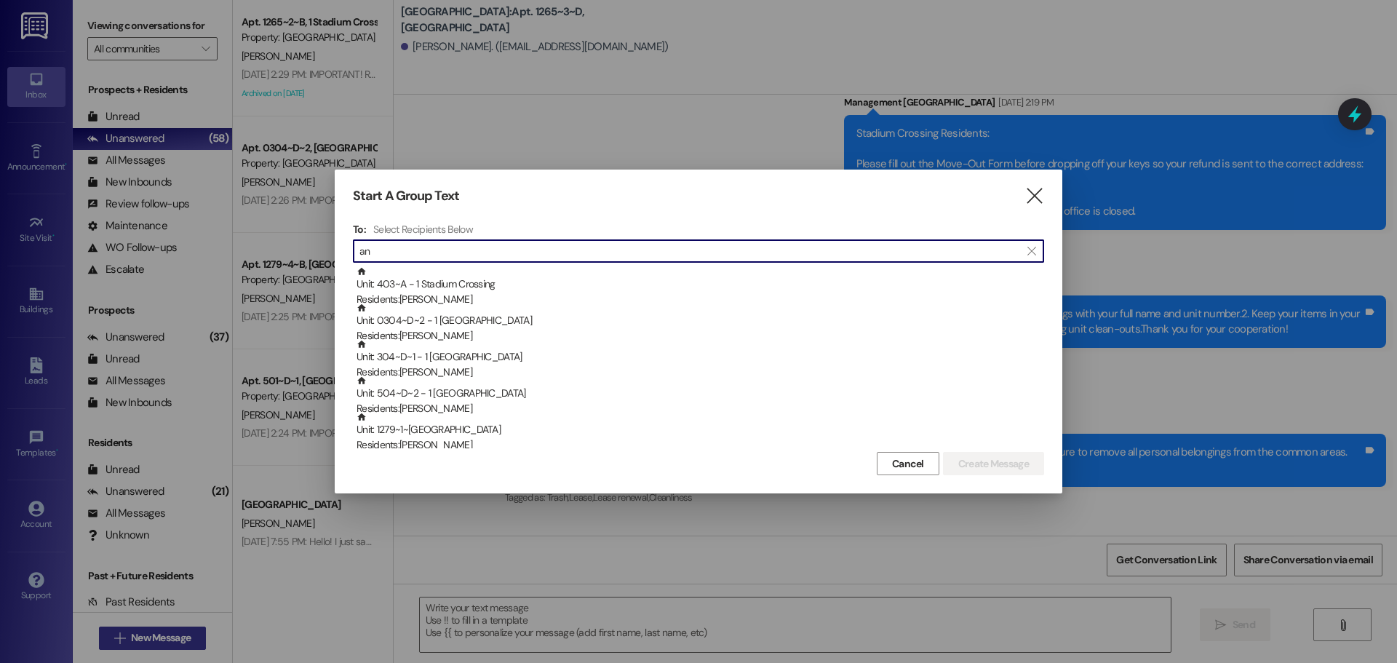
type input "a"
